Goal: Task Accomplishment & Management: Use online tool/utility

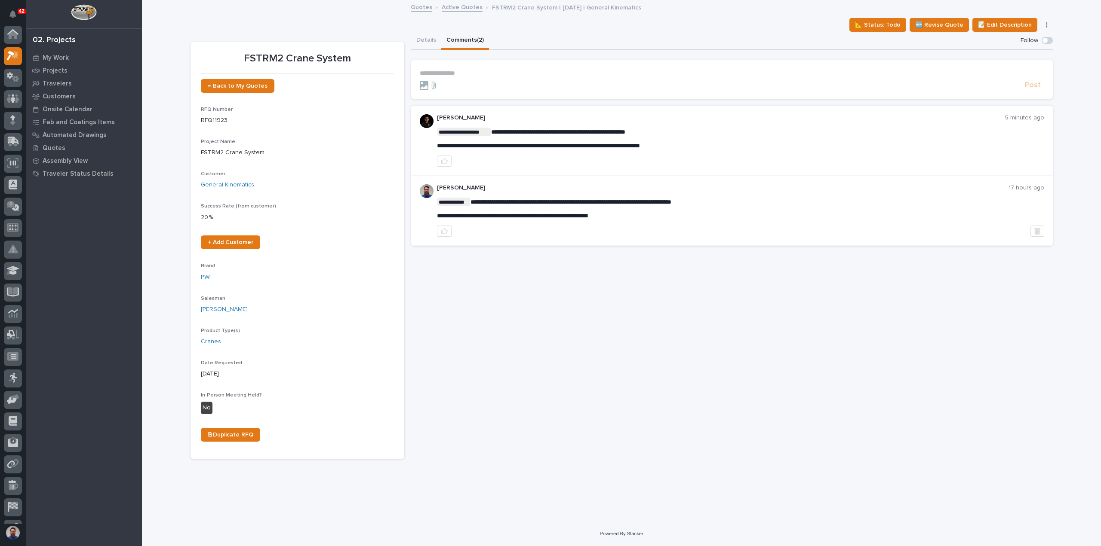
scroll to position [21, 0]
click at [445, 160] on icon "button" at bounding box center [444, 161] width 7 height 7
click at [442, 76] on p "**********" at bounding box center [732, 73] width 624 height 7
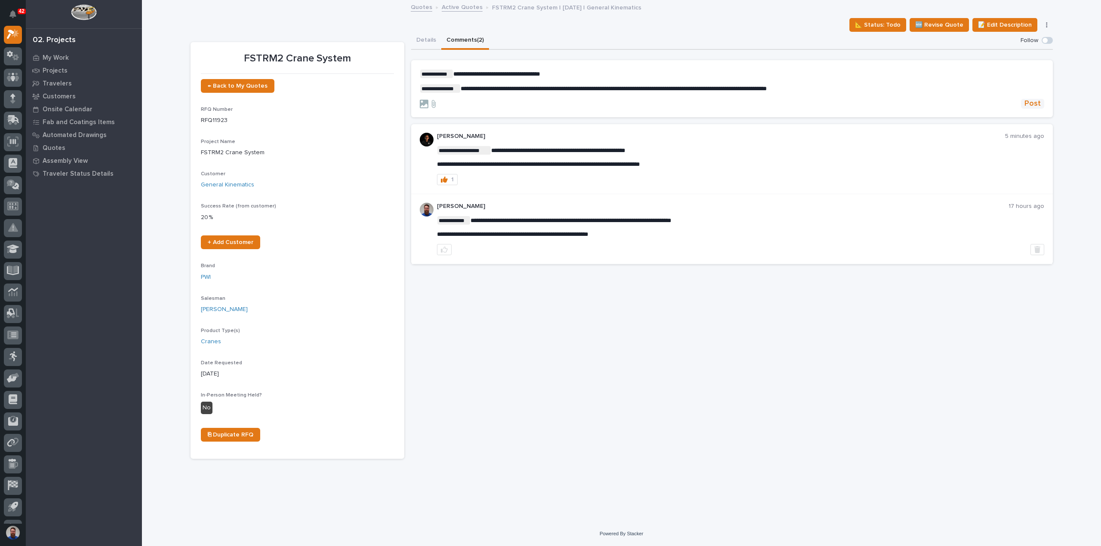
click at [1030, 102] on span "Post" at bounding box center [1032, 104] width 16 height 10
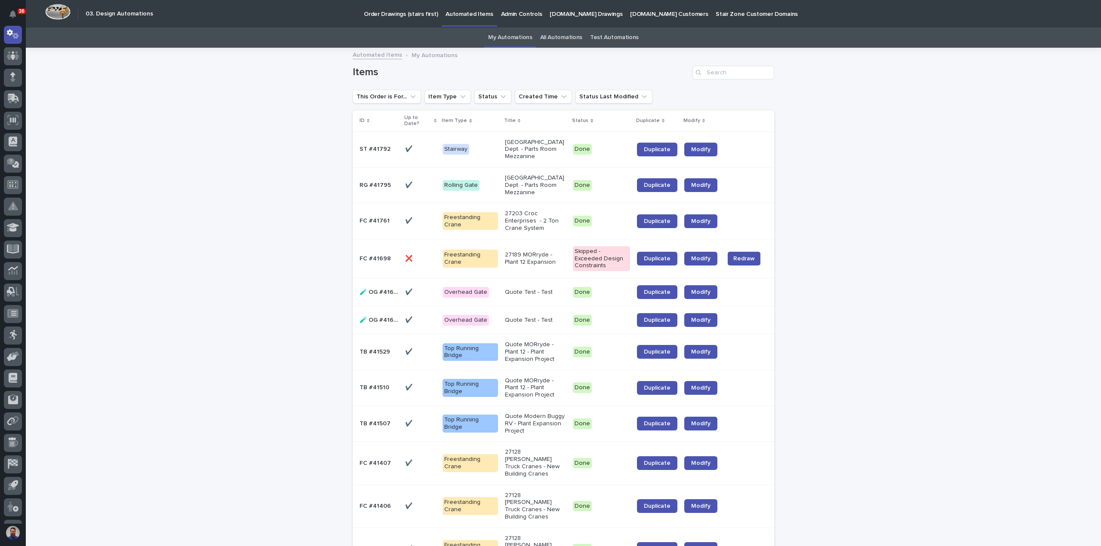
click at [549, 40] on link "All Automations" at bounding box center [561, 38] width 42 height 20
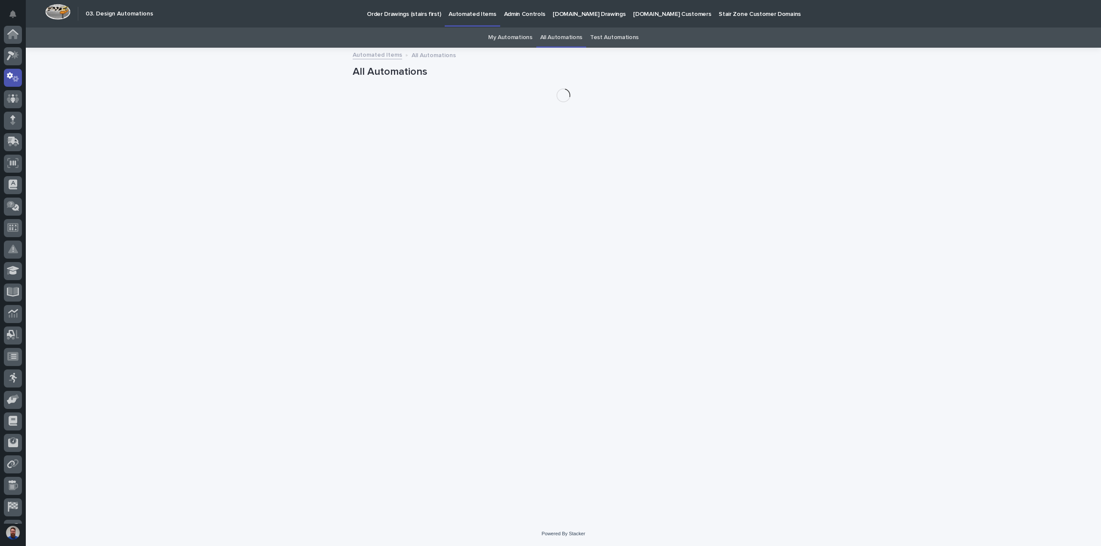
scroll to position [43, 0]
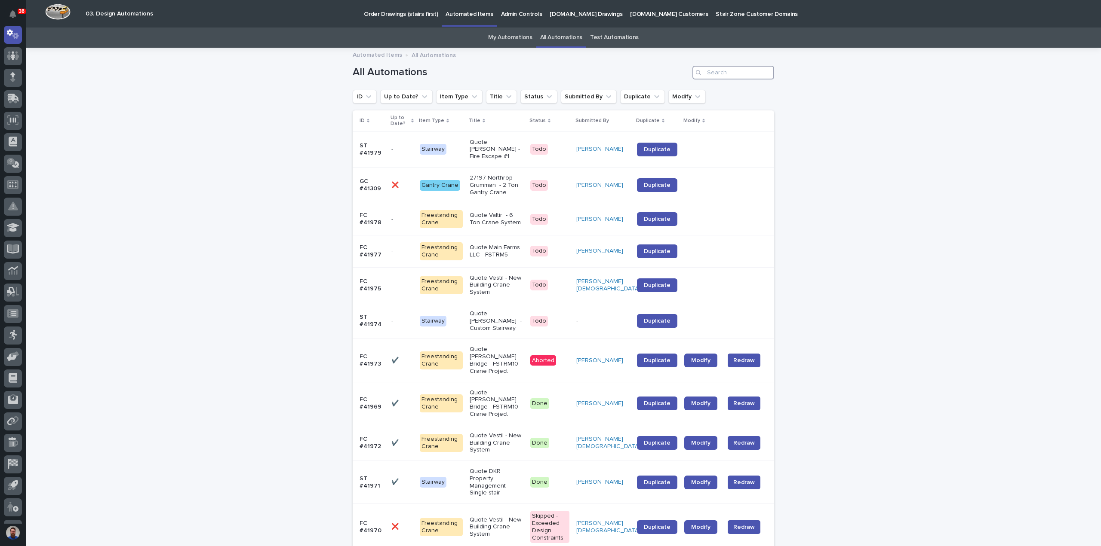
click at [741, 69] on input "Search" at bounding box center [733, 73] width 82 height 14
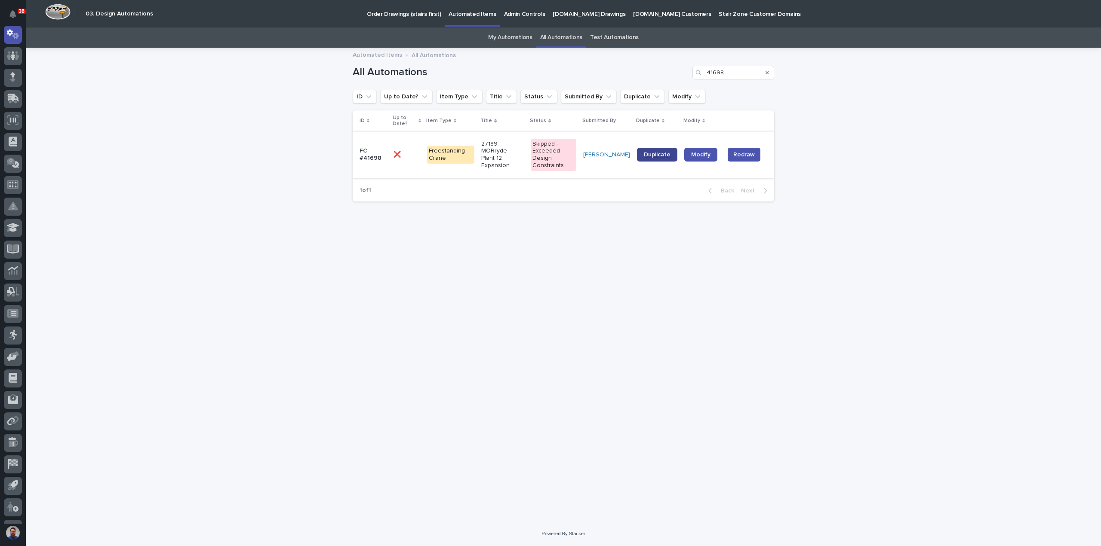
click at [655, 156] on span "Duplicate" at bounding box center [657, 155] width 27 height 6
drag, startPoint x: 736, startPoint y: 74, endPoint x: 681, endPoint y: 77, distance: 55.1
click at [681, 77] on div "All Automations 41698" at bounding box center [563, 73] width 421 height 14
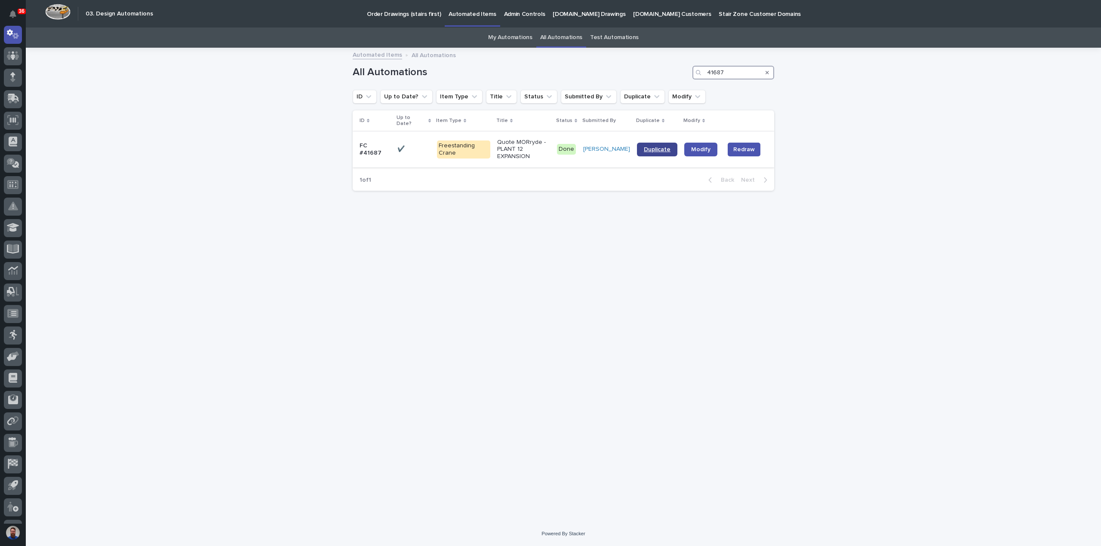
type input "41687"
click at [646, 147] on span "Duplicate" at bounding box center [657, 150] width 27 height 6
click at [512, 37] on link "My Automations" at bounding box center [510, 38] width 44 height 20
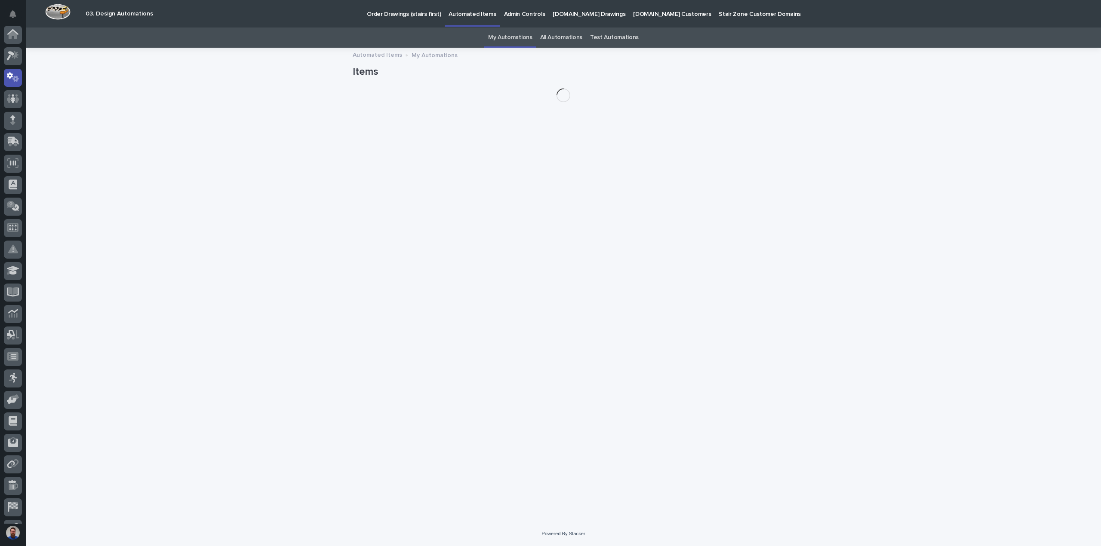
scroll to position [43, 0]
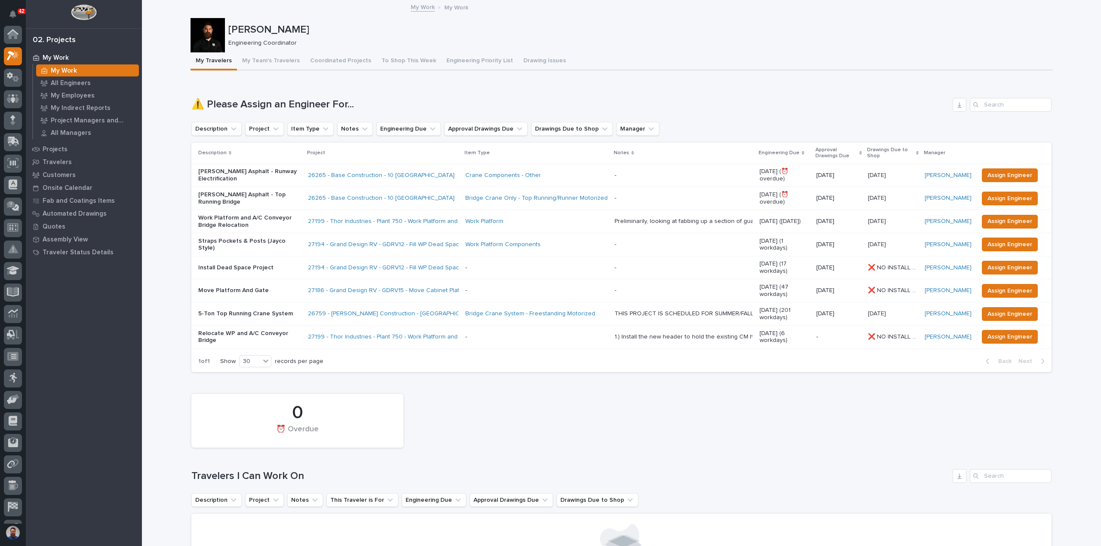
scroll to position [21, 0]
drag, startPoint x: 232, startPoint y: 99, endPoint x: 379, endPoint y: 99, distance: 147.0
click at [381, 100] on h1 "⚠️ Please Assign an Engineer For..." at bounding box center [569, 104] width 757 height 12
click at [379, 99] on h1 "⚠️ Please Assign an Engineer For..." at bounding box center [569, 104] width 757 height 12
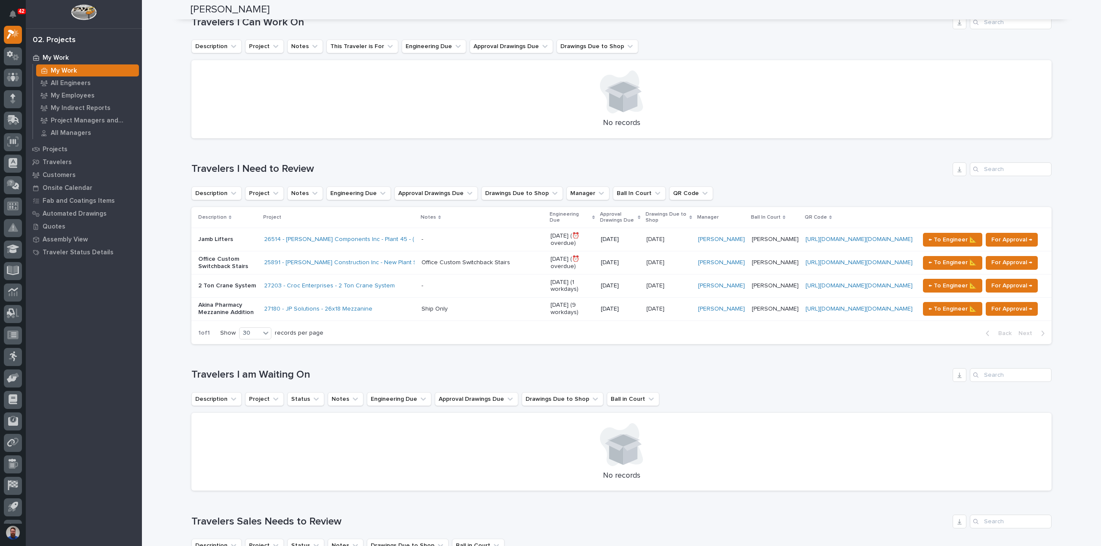
scroll to position [458, 0]
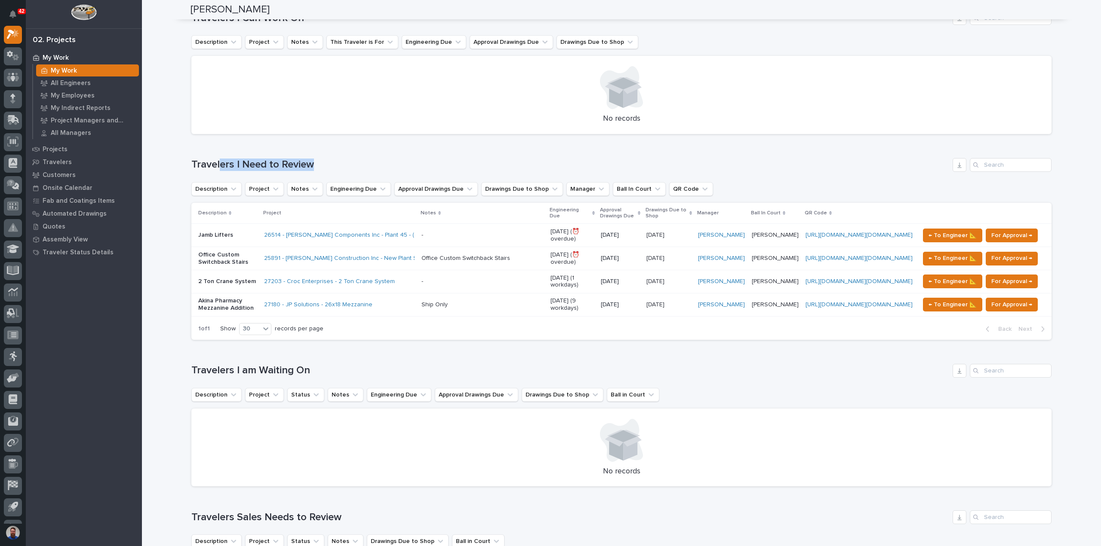
drag, startPoint x: 368, startPoint y: 152, endPoint x: 216, endPoint y: 153, distance: 152.2
click at [216, 159] on h1 "Travelers I Need to Review" at bounding box center [569, 165] width 757 height 12
click at [215, 159] on h1 "Travelers I Need to Review" at bounding box center [569, 165] width 757 height 12
drag, startPoint x: 184, startPoint y: 155, endPoint x: 341, endPoint y: 159, distance: 156.5
click at [341, 159] on div "Loading... Saving… Loading... Saving… Weston Hochstetler Weston Hochstetler Eng…" at bounding box center [621, 503] width 871 height 1921
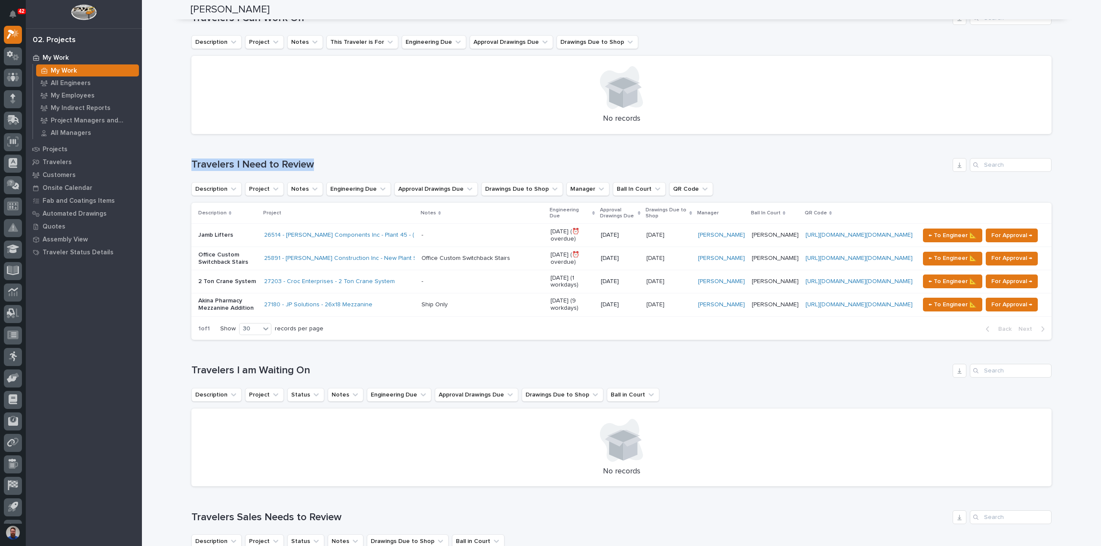
click at [341, 159] on h1 "Travelers I Need to Review" at bounding box center [569, 165] width 757 height 12
drag, startPoint x: 329, startPoint y: 155, endPoint x: 188, endPoint y: 147, distance: 141.2
click at [191, 147] on div "Loading... Saving… Travelers I Need to Review Description Project Notes Enginee…" at bounding box center [621, 244] width 860 height 206
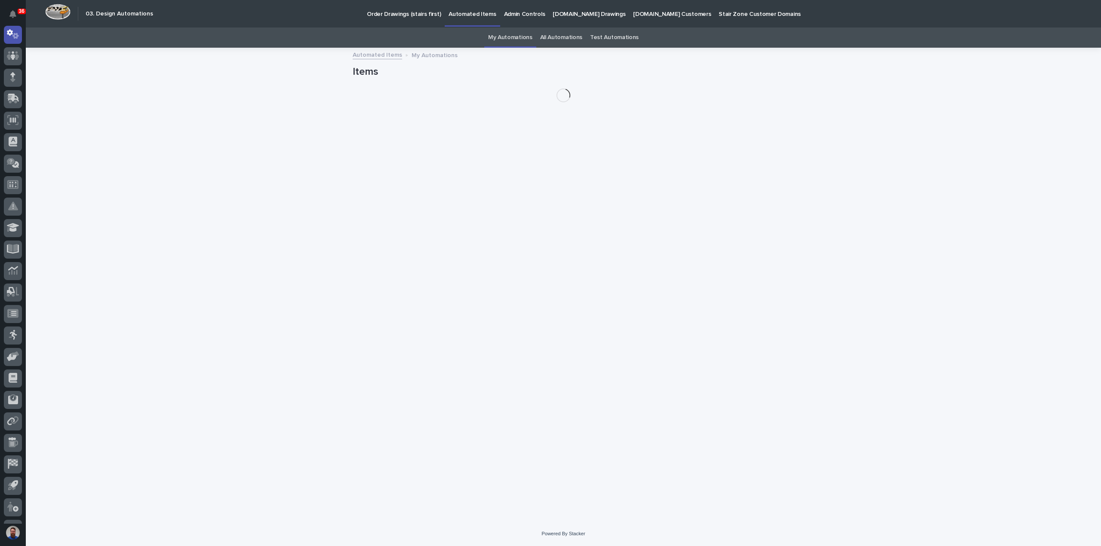
click at [560, 37] on link "All Automations" at bounding box center [561, 38] width 42 height 20
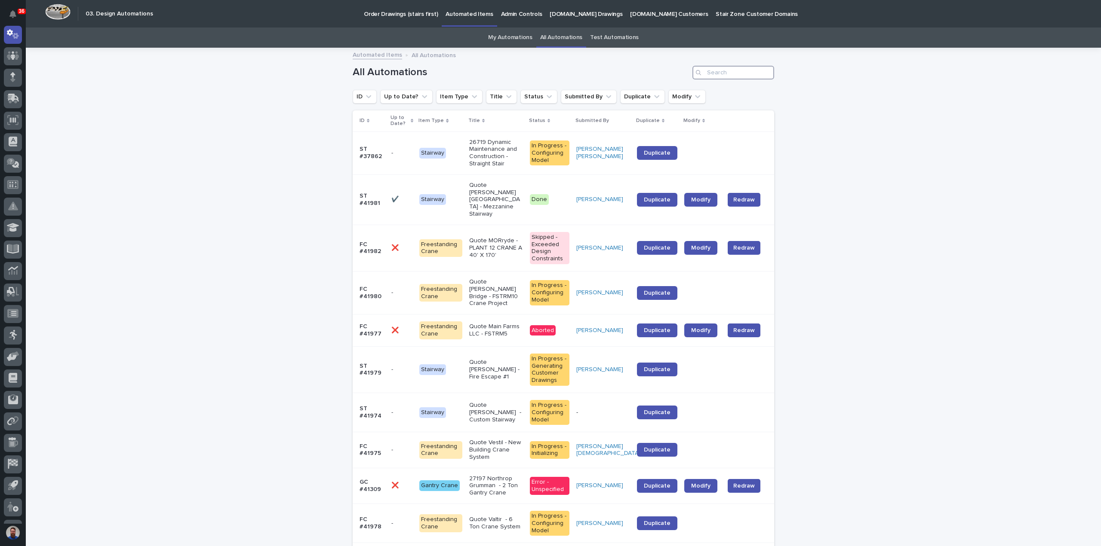
click at [755, 68] on input "Search" at bounding box center [733, 73] width 82 height 14
type input "41927"
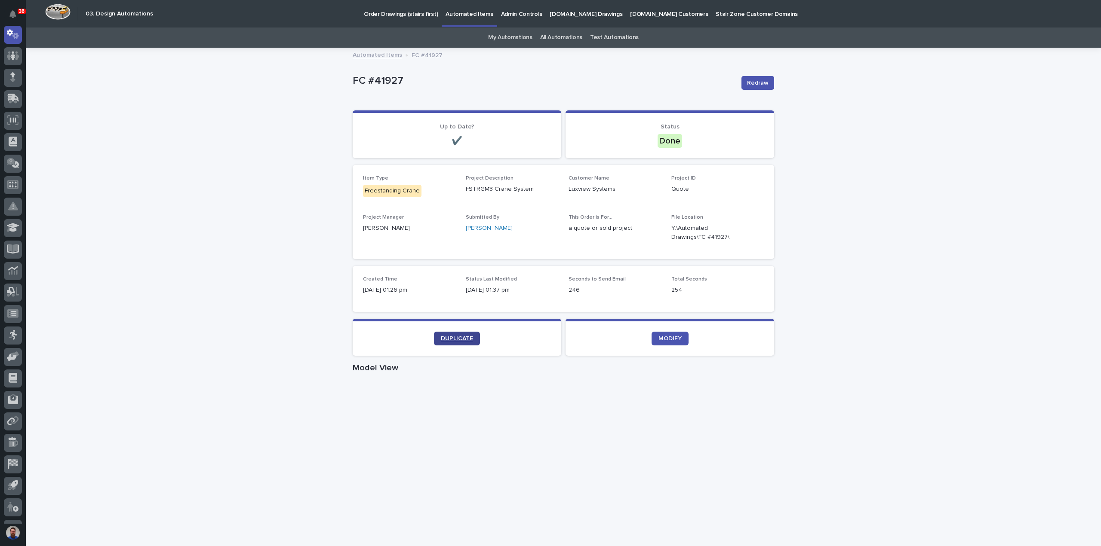
click at [448, 337] on span "DUPLICATE" at bounding box center [457, 339] width 32 height 6
click at [815, 172] on div "Loading... Saving… Loading... Saving… FC #41927 Redraw FC #41927 Redraw Sorry, …" at bounding box center [563, 498] width 1075 height 898
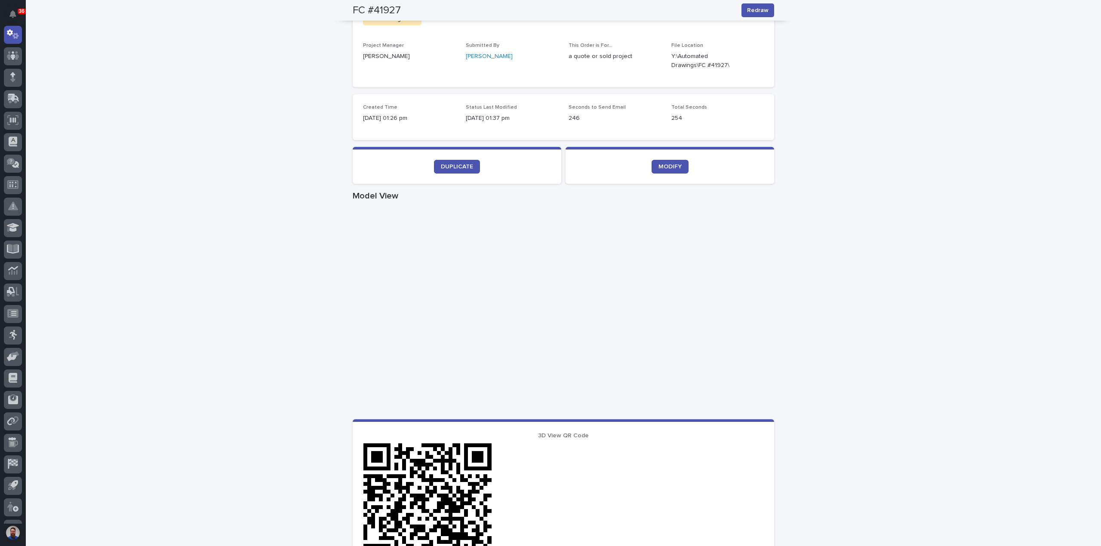
scroll to position [229, 0]
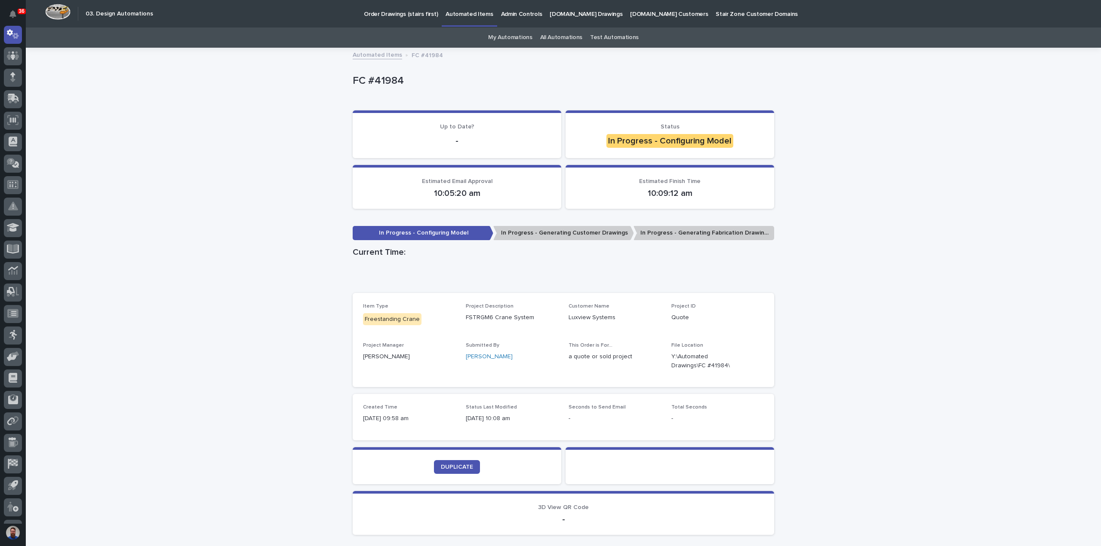
click at [215, 233] on div "Loading... Saving… Loading... Saving… FC #41984 FC #41984 Sorry, there was an e…" at bounding box center [563, 317] width 1075 height 537
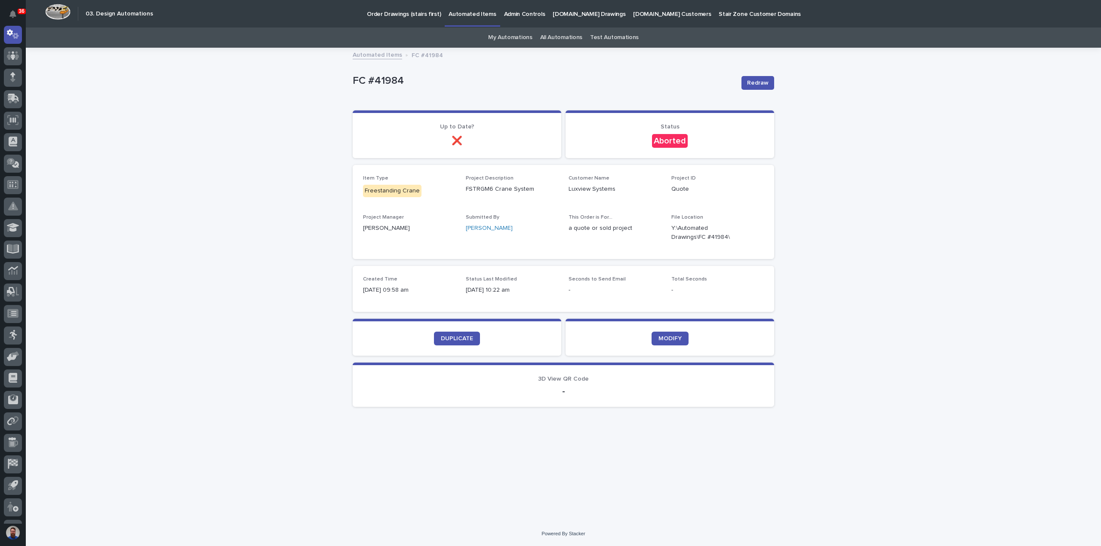
drag, startPoint x: 224, startPoint y: 199, endPoint x: 371, endPoint y: 30, distance: 224.0
click at [231, 194] on div "Loading... Saving… Loading... Saving… FC #41984 Redraw FC #41984 Redraw Sorry, …" at bounding box center [563, 285] width 1075 height 473
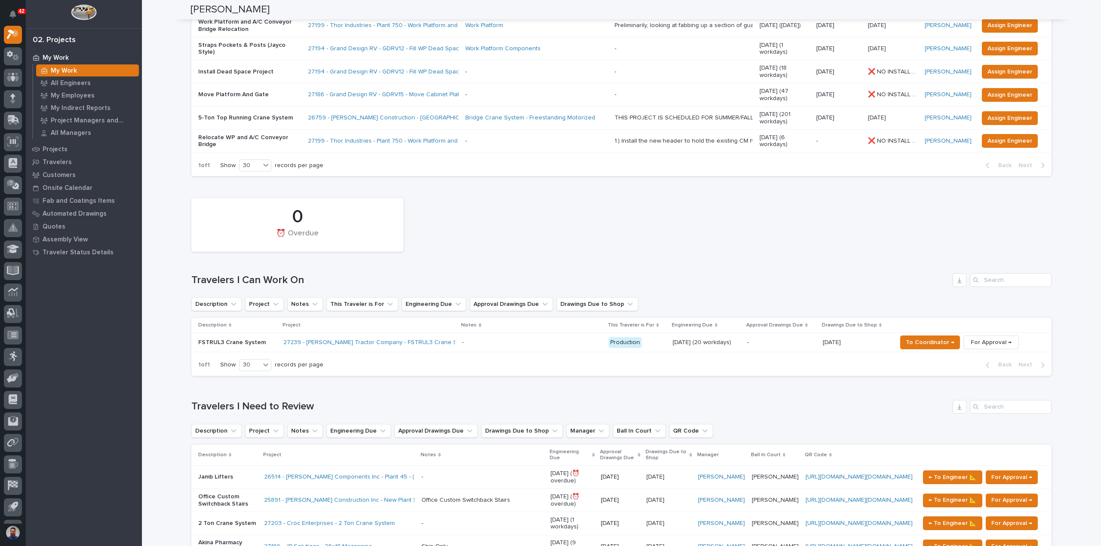
scroll to position [104, 0]
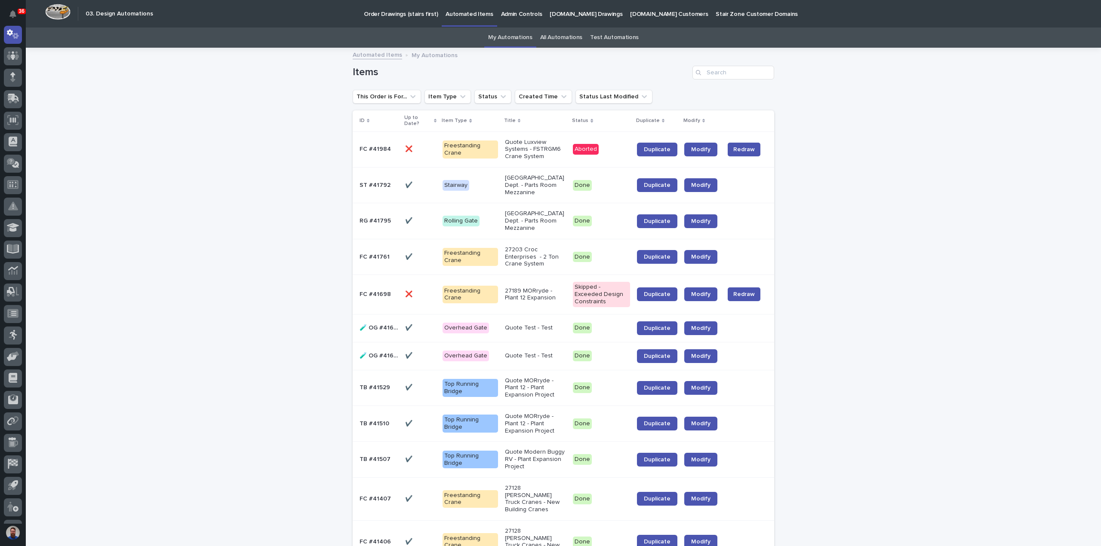
click at [551, 31] on link "All Automations" at bounding box center [561, 38] width 42 height 20
